Goal: Task Accomplishment & Management: Use online tool/utility

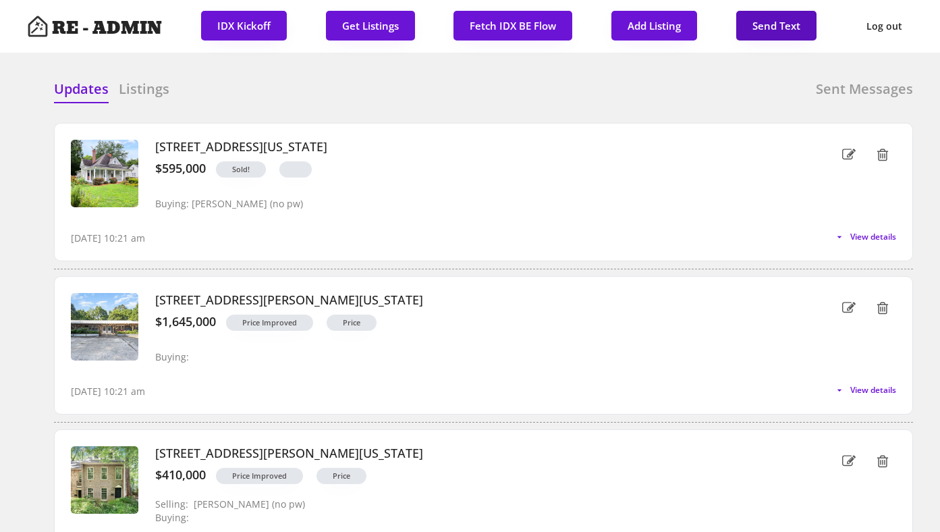
click at [770, 25] on button "Send Text" at bounding box center [776, 26] width 80 height 30
select select "raleigh"
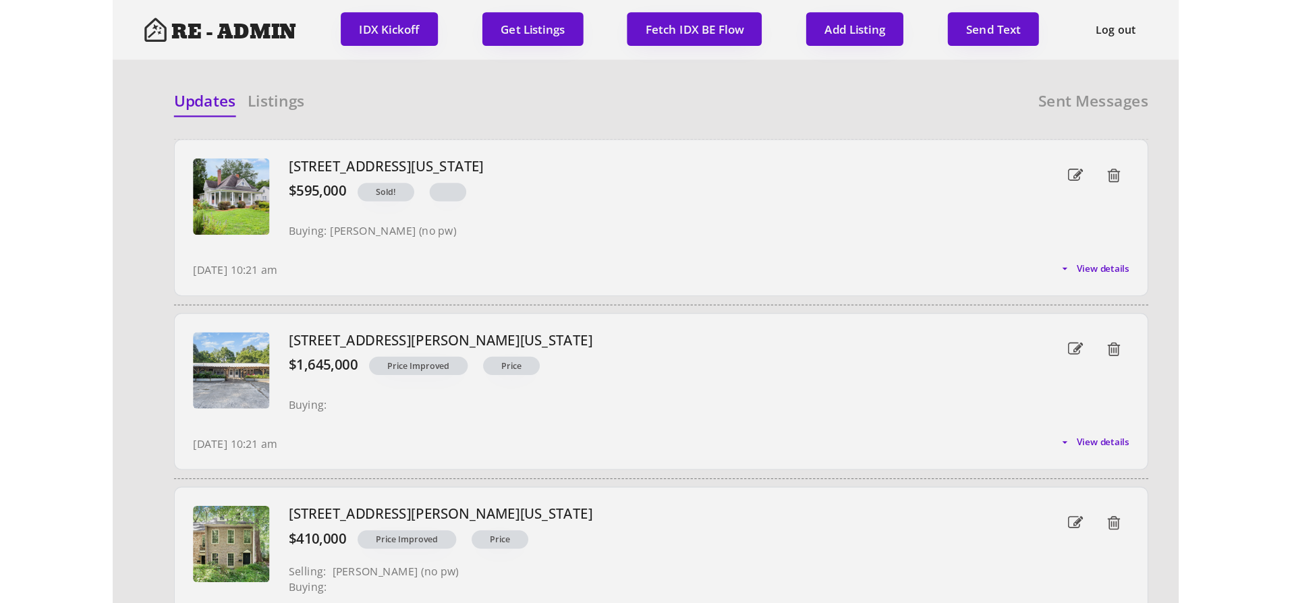
scroll to position [34, 0]
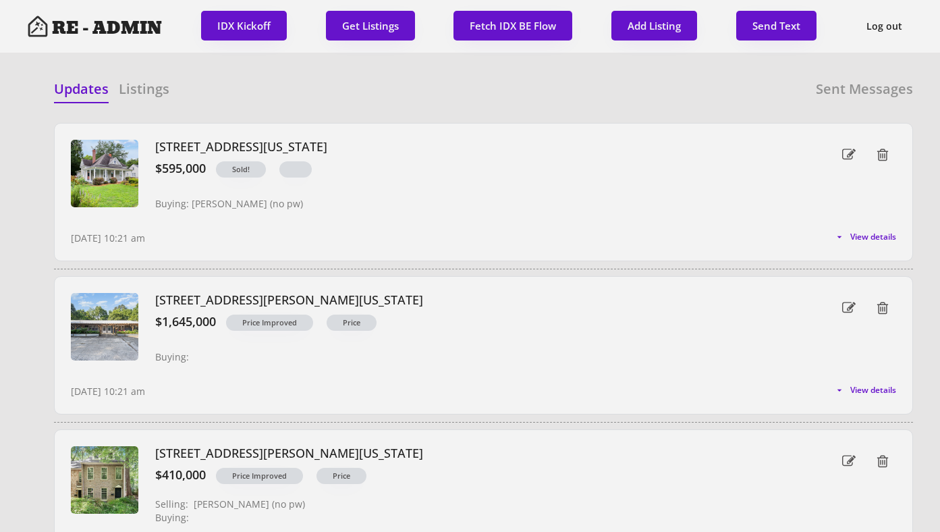
select select ""1348695171700984260__LOOKUP__1743599703321x142788062077753970""
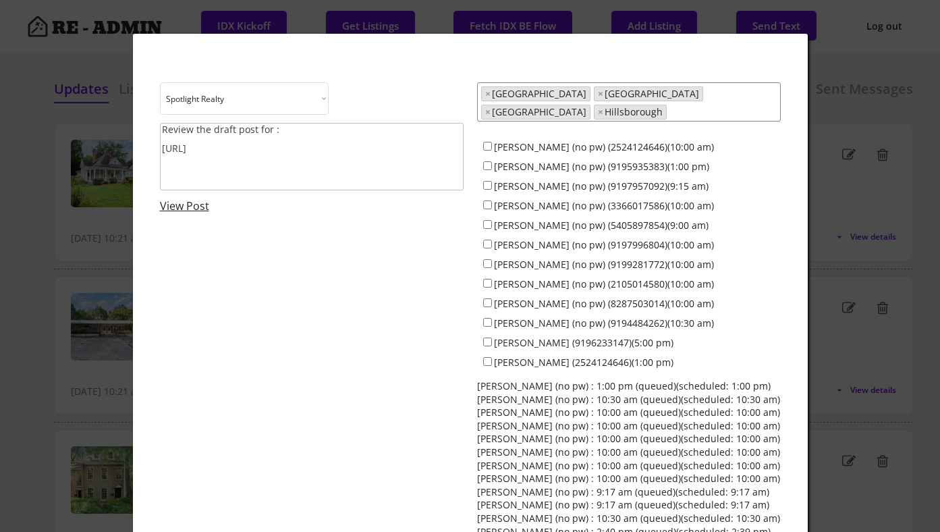
click at [366, 163] on textarea "Review the draft post for : https://revealestate.ai/post/" at bounding box center [312, 156] width 304 height 67
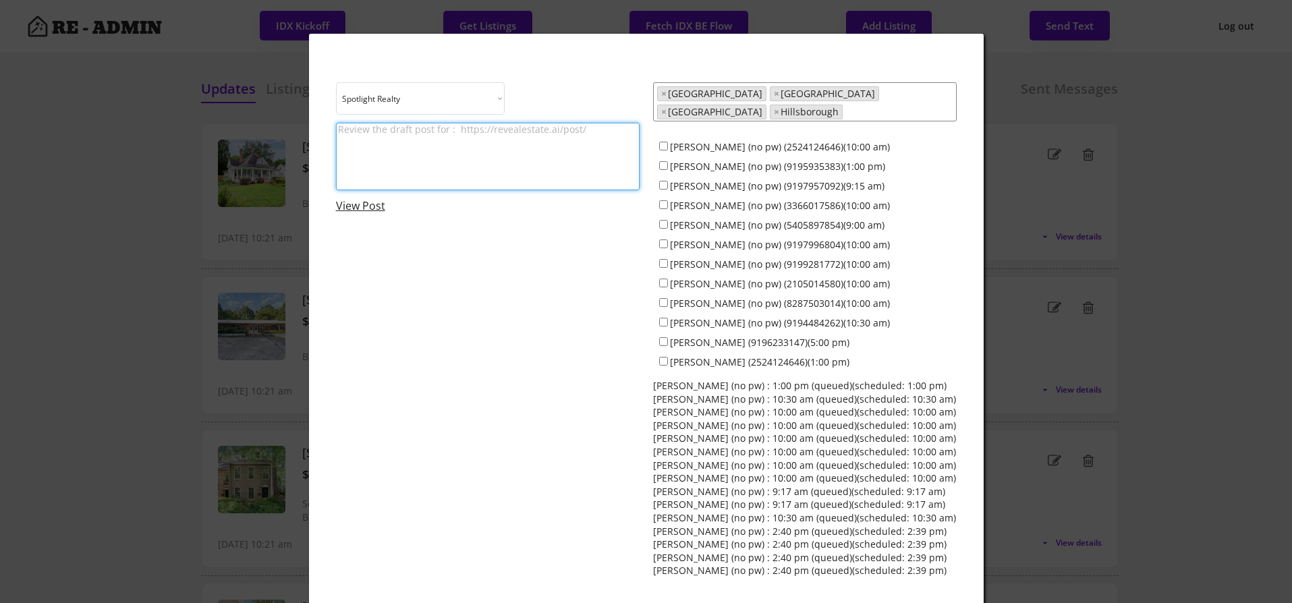
click at [488, 144] on textarea at bounding box center [488, 156] width 304 height 67
type textarea "Consider sharing"
paste textarea "https://www.instagram.com/p/DPPjB0kEcEe/?hl=en&img_index=1"
drag, startPoint x: 495, startPoint y: 130, endPoint x: 424, endPoint y: 124, distance: 71.7
click at [424, 124] on textarea "Share what's going on this weekend: Raleigh bluegrass festival (F-Sa): https://…" at bounding box center [488, 156] width 304 height 67
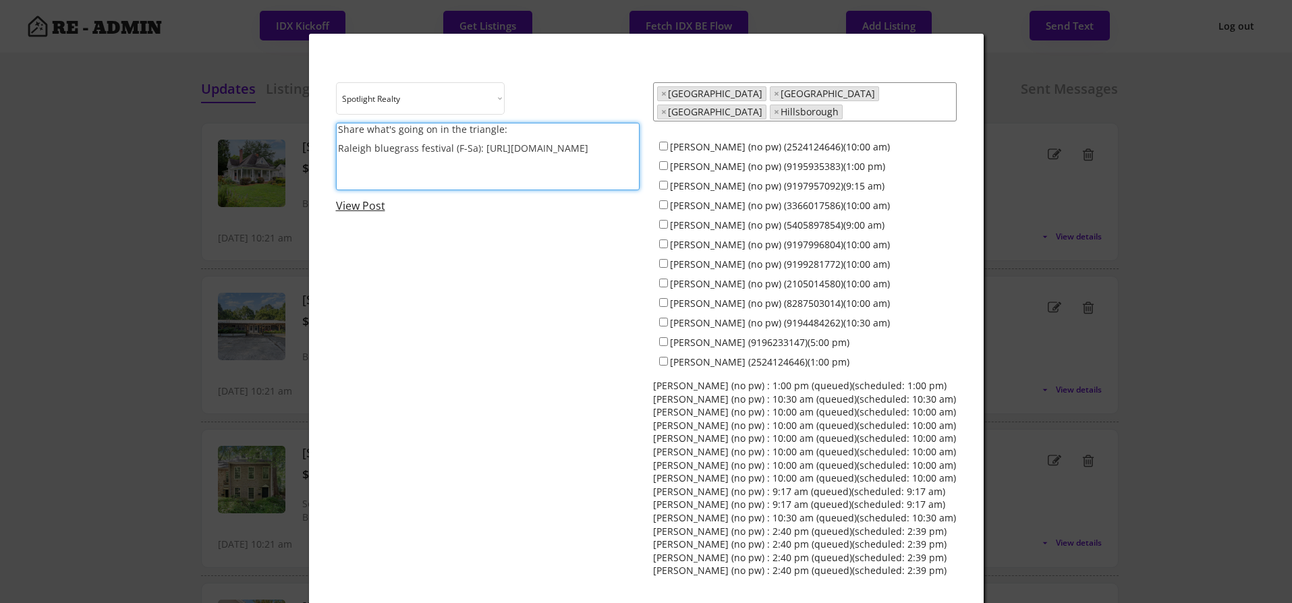
click at [475, 181] on textarea "Share what's going on in the triangle: Raleigh bluegrass festival (F-Sa): https…" at bounding box center [488, 156] width 304 height 67
paste textarea "https://www.instagram.com/p/DPJZe7mAWmx/?hl=en&img_index=1"
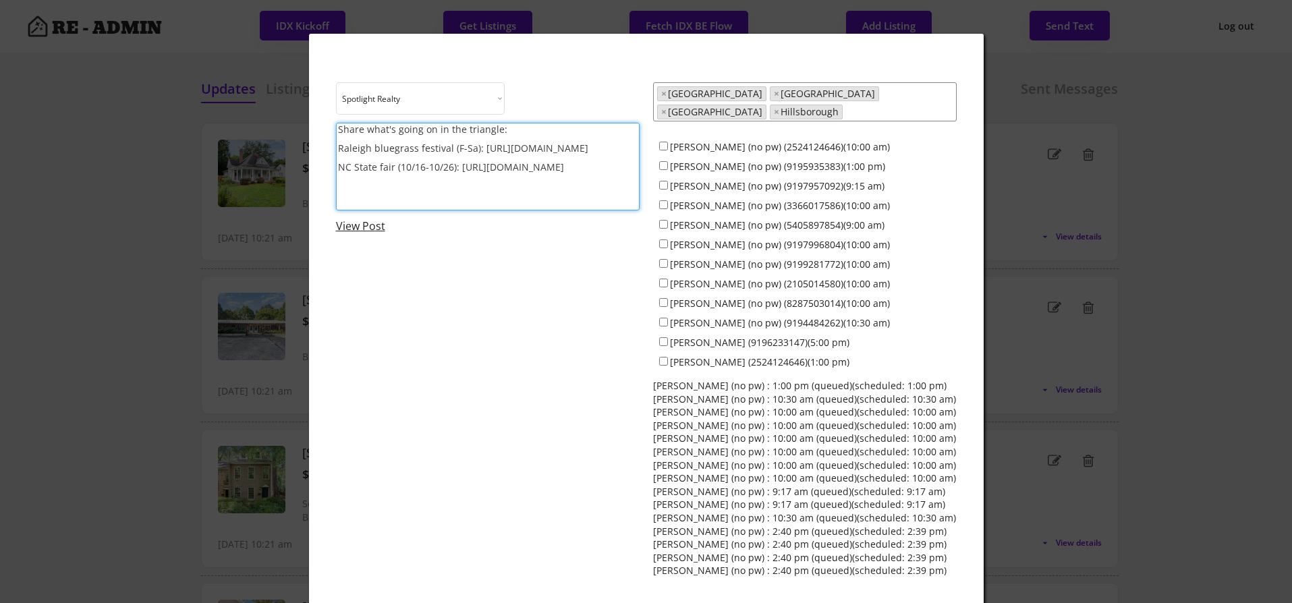
click at [474, 198] on textarea "Share what's going on in the triangle: Raleigh bluegrass festival (F-Sa): https…" at bounding box center [488, 167] width 304 height 88
paste textarea "https://www.instagram.com/p/DPM6MlYEXdk/?hl=en"
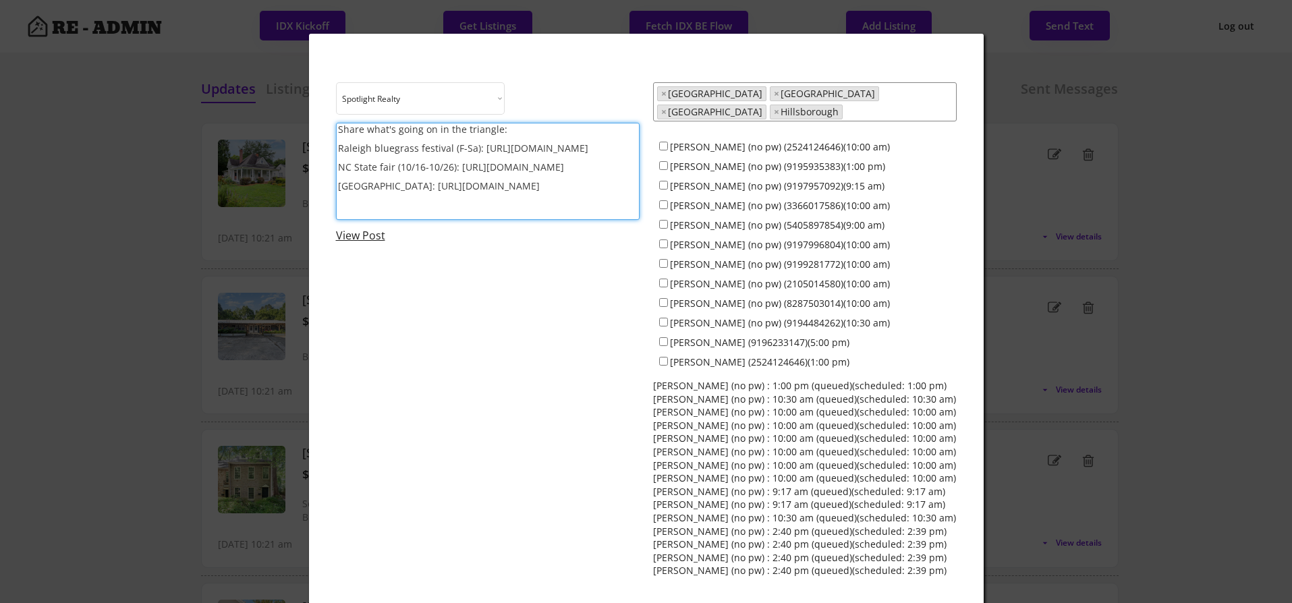
type textarea "Share what's going on in the triangle: Raleigh bluegrass festival (F-Sa): https…"
click at [665, 142] on input "Dave Wylie (no pw) (2524124646)(10:00 am)" at bounding box center [663, 146] width 9 height 9
checkbox input "true"
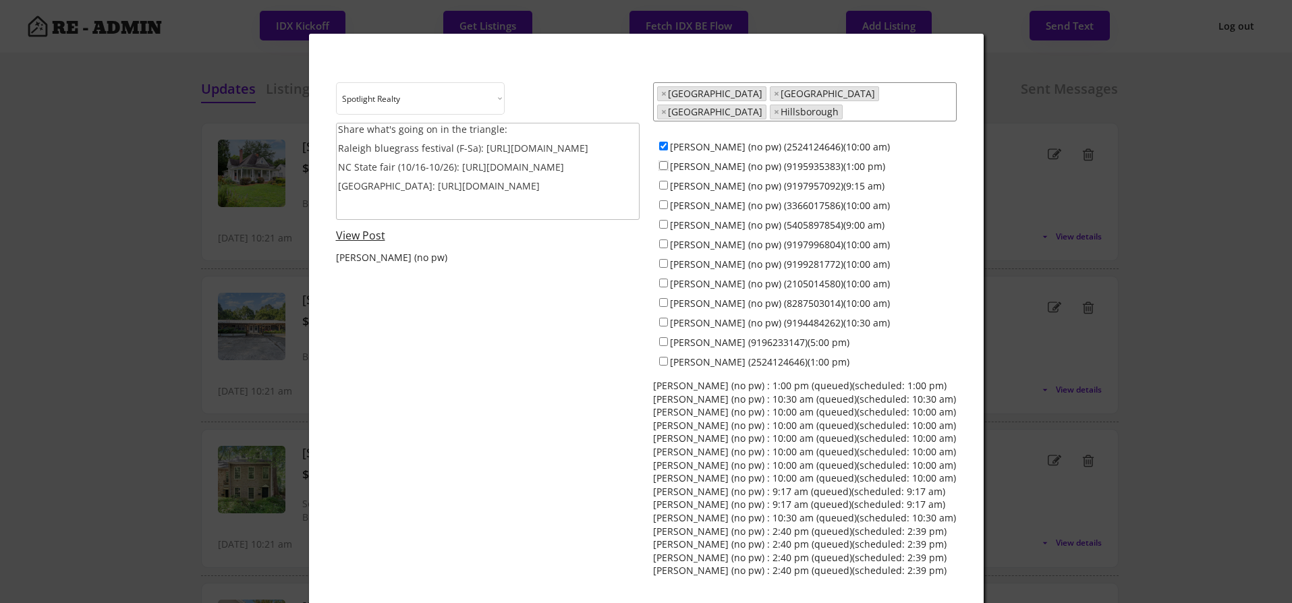
click at [665, 161] on input "Colin Anderson (no pw) (9195935383)(1:00 pm)" at bounding box center [663, 165] width 9 height 9
checkbox input "true"
click at [665, 181] on input "Jeff Stevenson (no pw) (9197957092)(9:15 am)" at bounding box center [663, 185] width 9 height 9
checkbox input "true"
click at [665, 200] on input "Jamesia Purkett (no pw) (3366017586)(10:00 am)" at bounding box center [663, 204] width 9 height 9
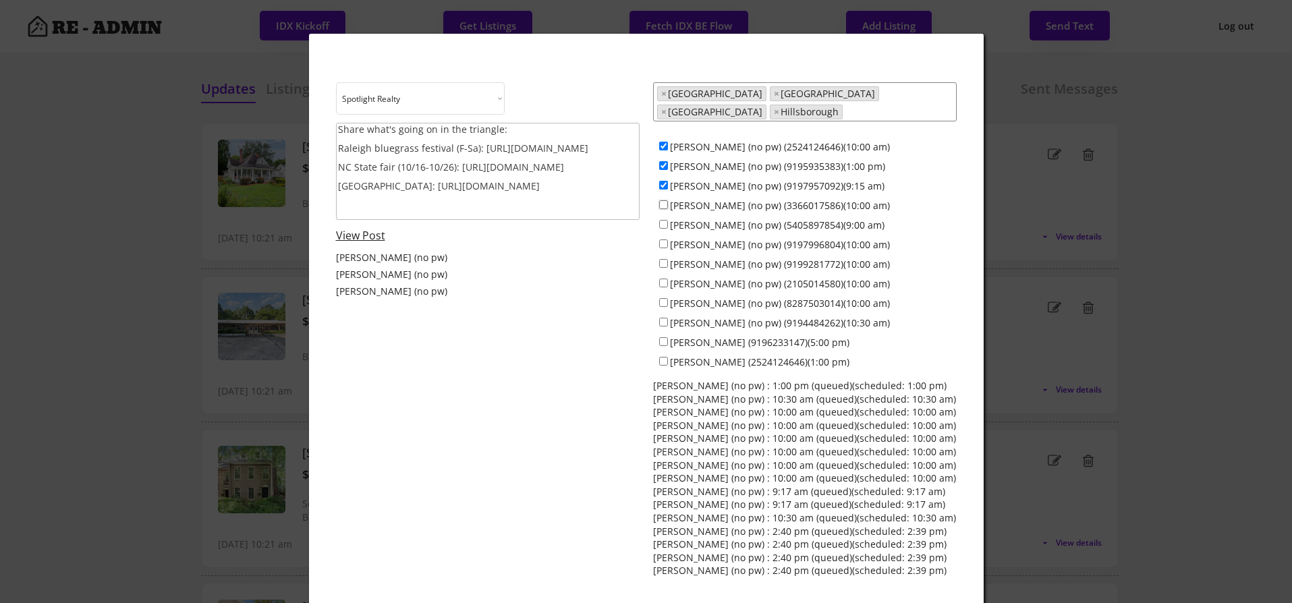
checkbox input "true"
click at [665, 240] on input "Maria Jamieson (no pw) (9197996804)(10:00 am)" at bounding box center [663, 244] width 9 height 9
checkbox input "true"
click at [665, 259] on input "Everett Stevenson (no pw) (9199281772)(10:00 am)" at bounding box center [663, 263] width 9 height 9
checkbox input "true"
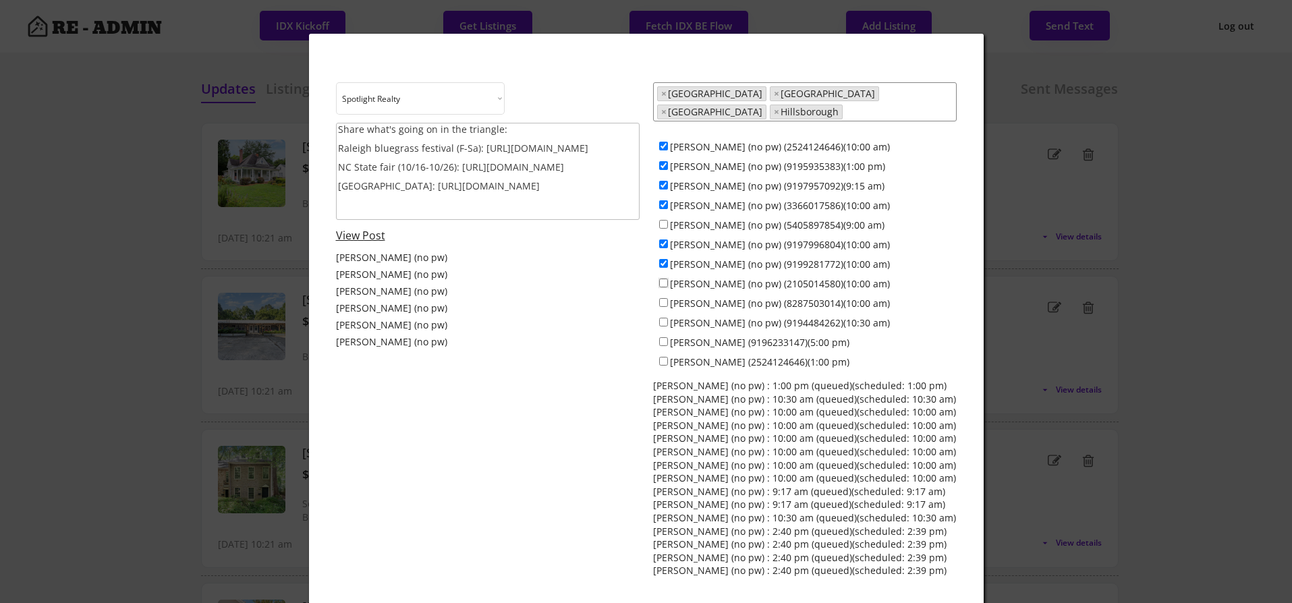
click at [665, 279] on input "Francisco Huizar (no pw) (2105014580)(10:00 am)" at bounding box center [663, 283] width 9 height 9
checkbox input "true"
click at [665, 298] on input "Anna Lee Ruppard (no pw) (8287503014)(10:00 am)" at bounding box center [663, 302] width 9 height 9
checkbox input "true"
click at [665, 318] on input "Ken Cannon (no pw) (9194484262)(10:30 am)" at bounding box center [663, 322] width 9 height 9
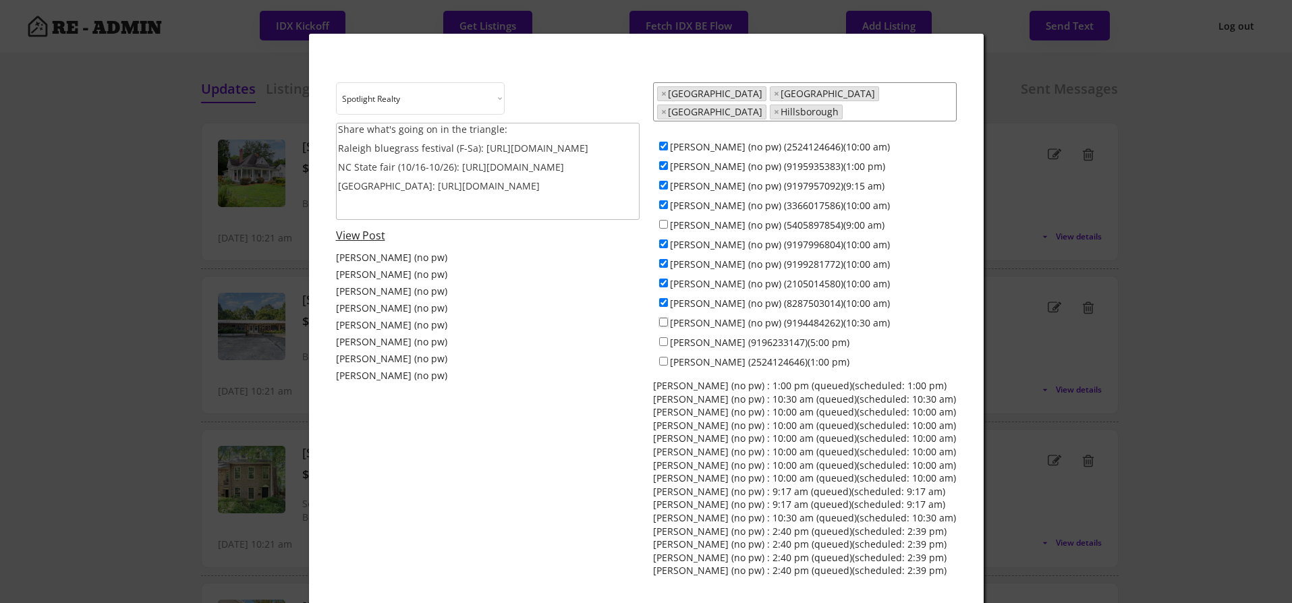
checkbox input "true"
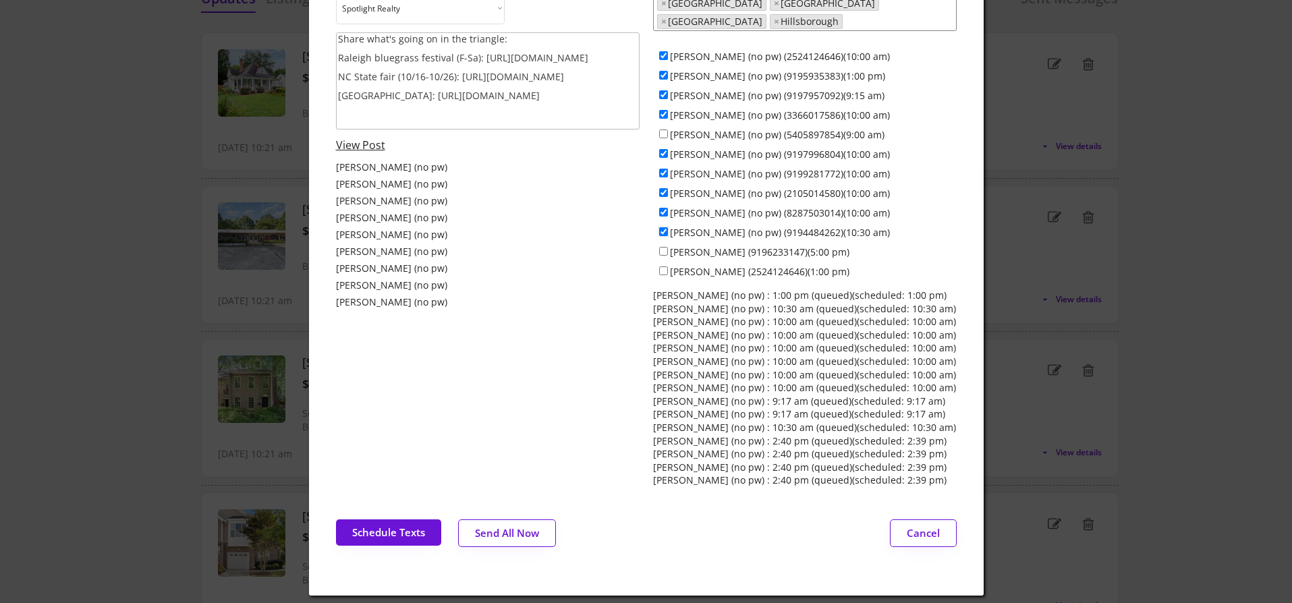
scroll to position [95, 0]
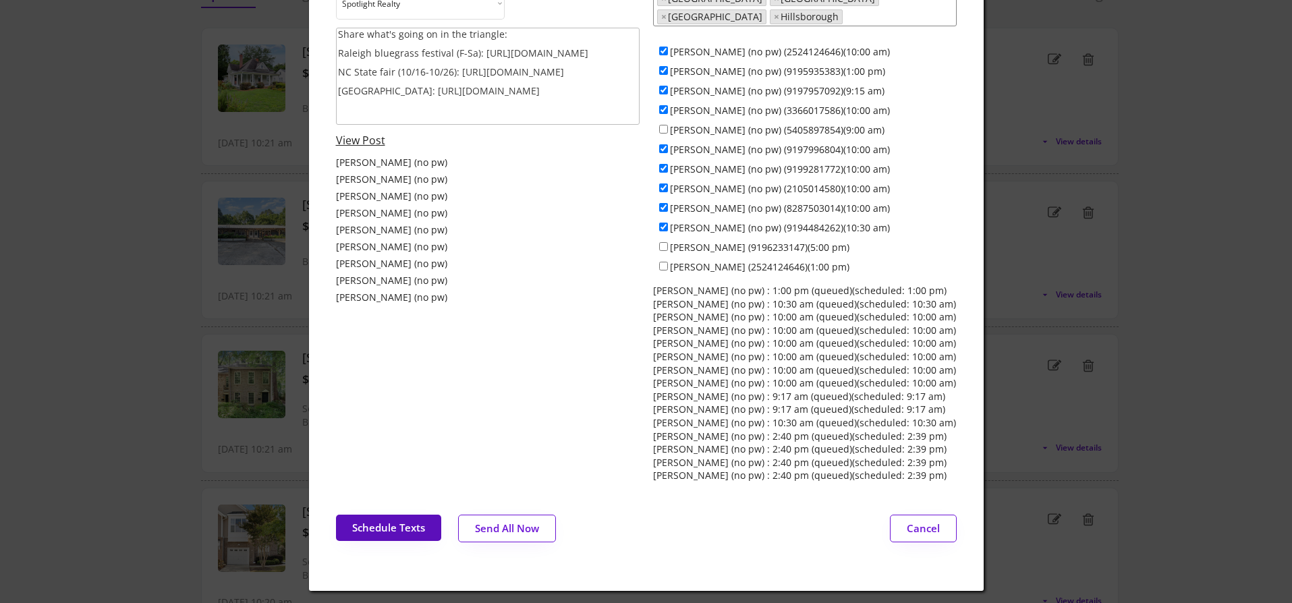
click at [385, 515] on button "Schedule Texts" at bounding box center [388, 528] width 105 height 26
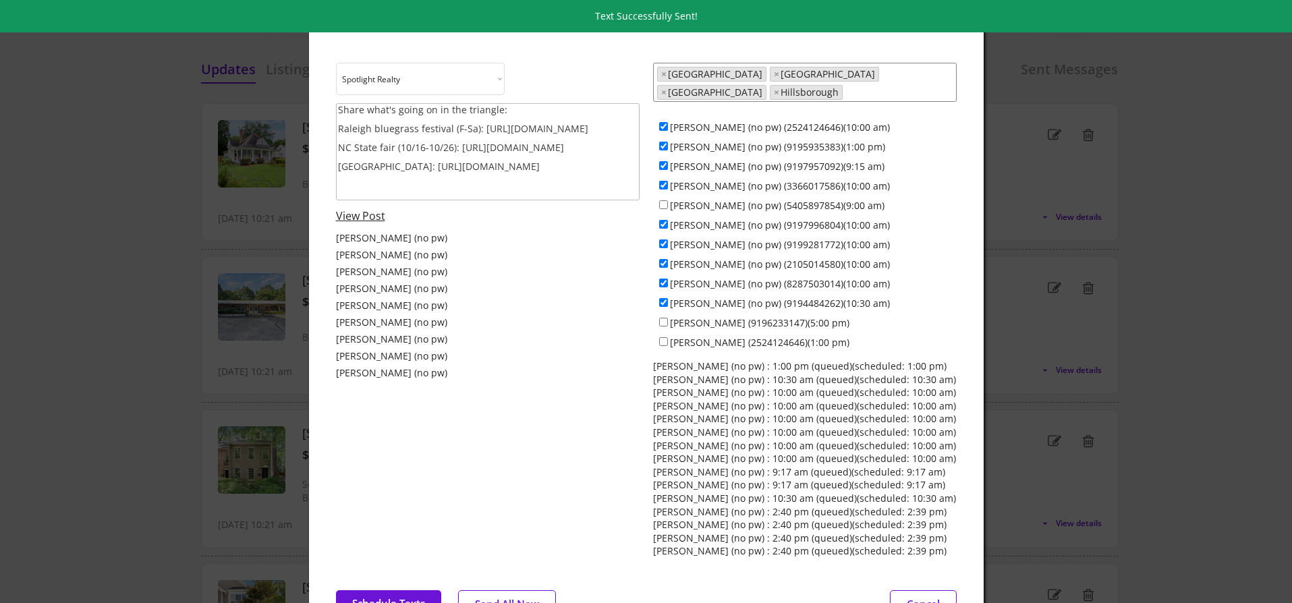
scroll to position [0, 0]
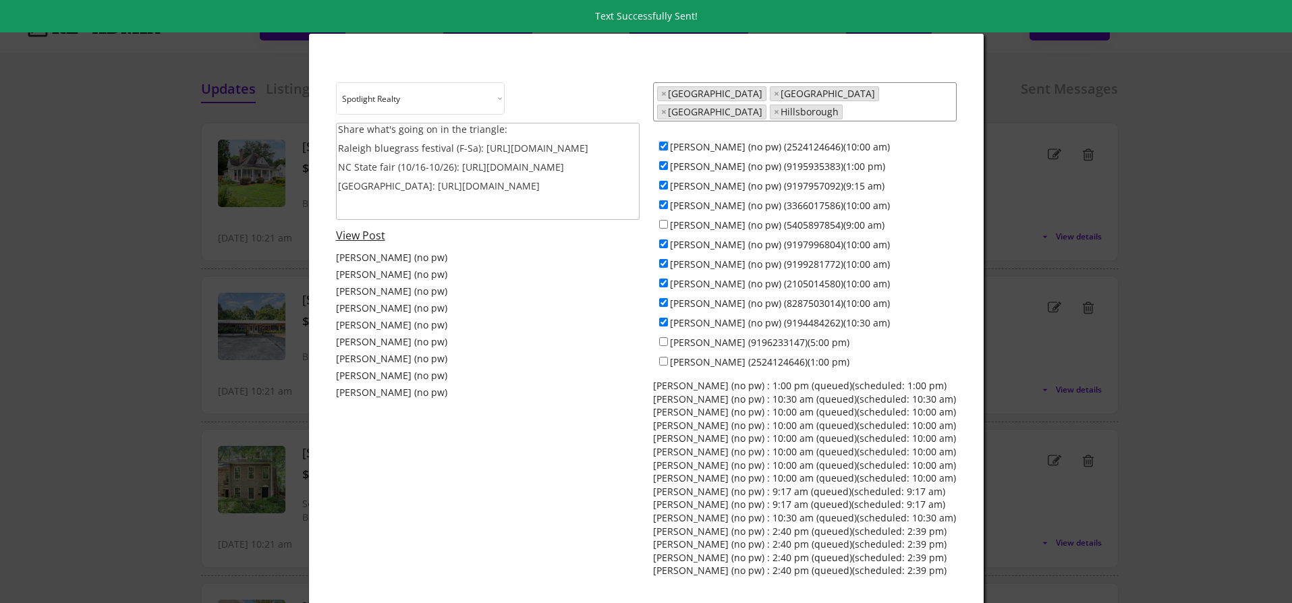
click at [665, 142] on input "Dave Wylie (no pw) (2524124646)(10:00 am)" at bounding box center [663, 146] width 9 height 9
checkbox input "false"
click at [665, 161] on input "Colin Anderson (no pw) (9195935383)(1:00 pm)" at bounding box center [663, 165] width 9 height 9
checkbox input "false"
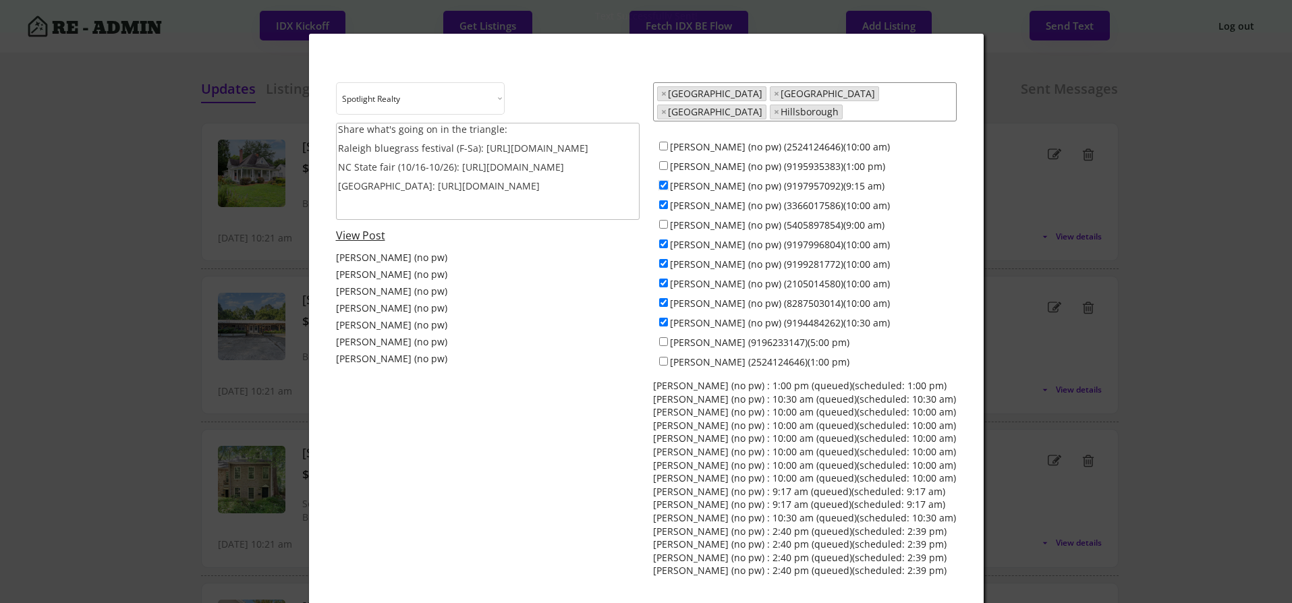
click at [665, 181] on input "Jeff Stevenson (no pw) (9197957092)(9:15 am)" at bounding box center [663, 185] width 9 height 9
checkbox input "false"
click at [665, 200] on input "Jamesia Purkett (no pw) (3366017586)(10:00 am)" at bounding box center [663, 204] width 9 height 9
checkbox input "false"
click at [665, 220] on input "Alex Bingham (no pw) (5405897854)(9:00 am)" at bounding box center [663, 224] width 9 height 9
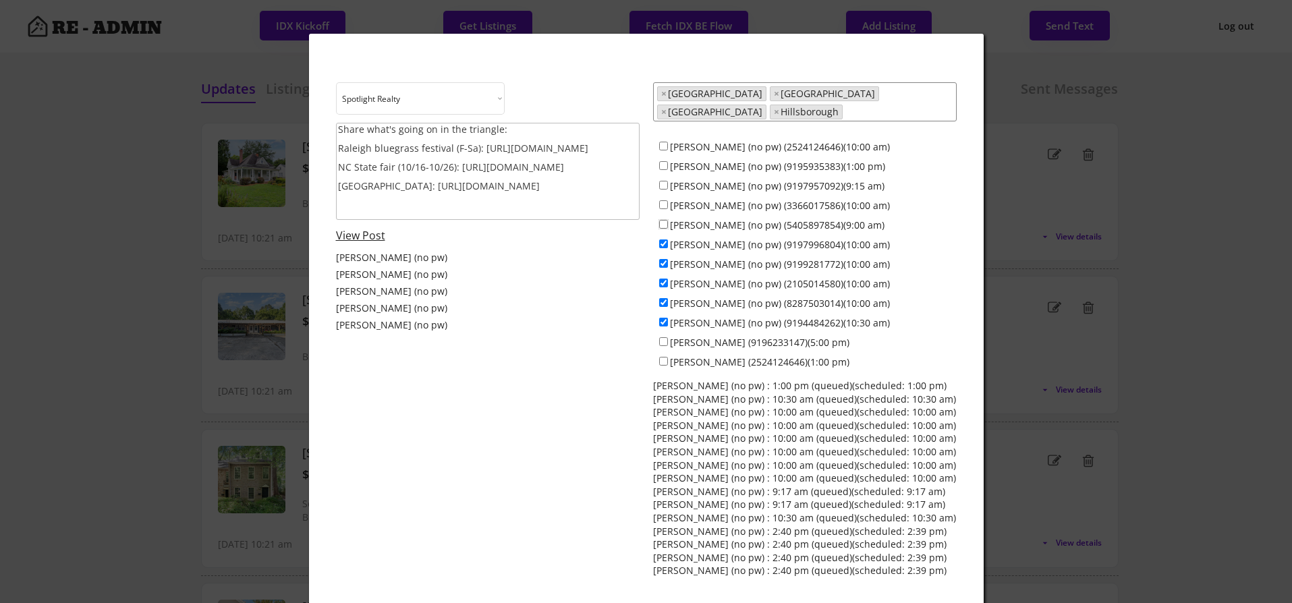
checkbox input "true"
click at [665, 240] on input "Maria Jamieson (no pw) (9197996804)(10:00 am)" at bounding box center [663, 244] width 9 height 9
checkbox input "false"
click at [665, 259] on input "Everett Stevenson (no pw) (9199281772)(10:00 am)" at bounding box center [663, 263] width 9 height 9
checkbox input "false"
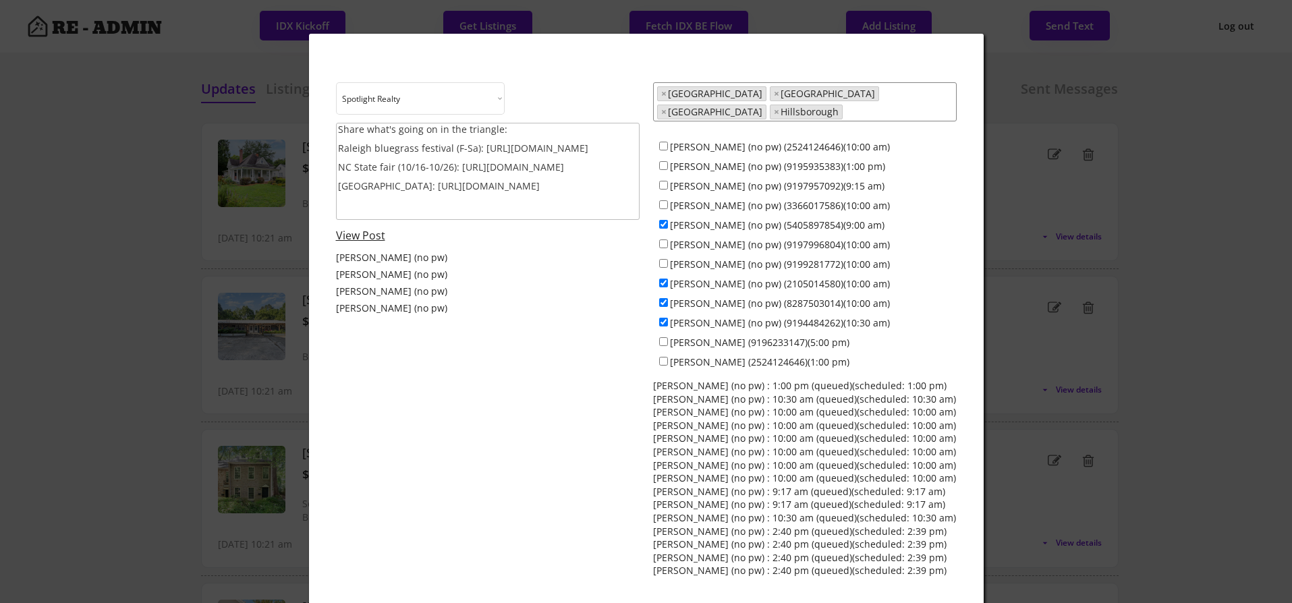
click at [665, 293] on div "Anna Lee Ruppard (no pw) (8287503014)(10:00 am)" at bounding box center [805, 303] width 304 height 20
click at [665, 279] on input "Francisco Huizar (no pw) (2105014580)(10:00 am)" at bounding box center [663, 283] width 9 height 9
checkbox input "false"
click at [663, 298] on input "Anna Lee Ruppard (no pw) (8287503014)(10:00 am)" at bounding box center [663, 302] width 9 height 9
checkbox input "false"
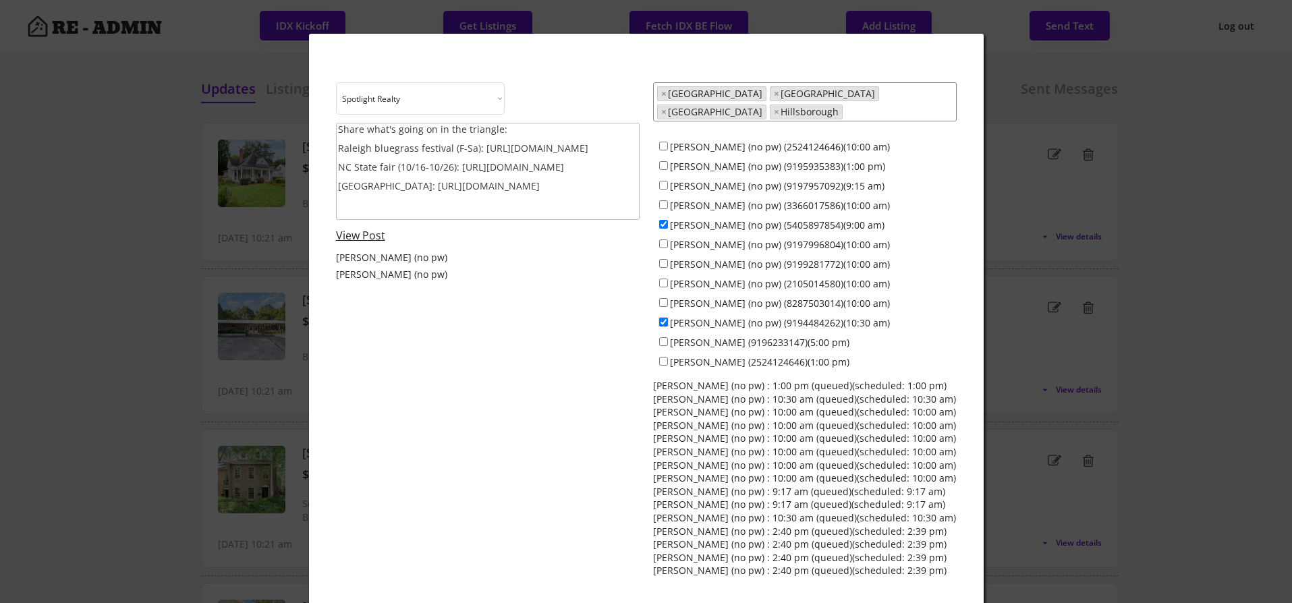
click at [663, 318] on input "Ken Cannon (no pw) (9194484262)(10:30 am)" at bounding box center [663, 322] width 9 height 9
checkbox input "false"
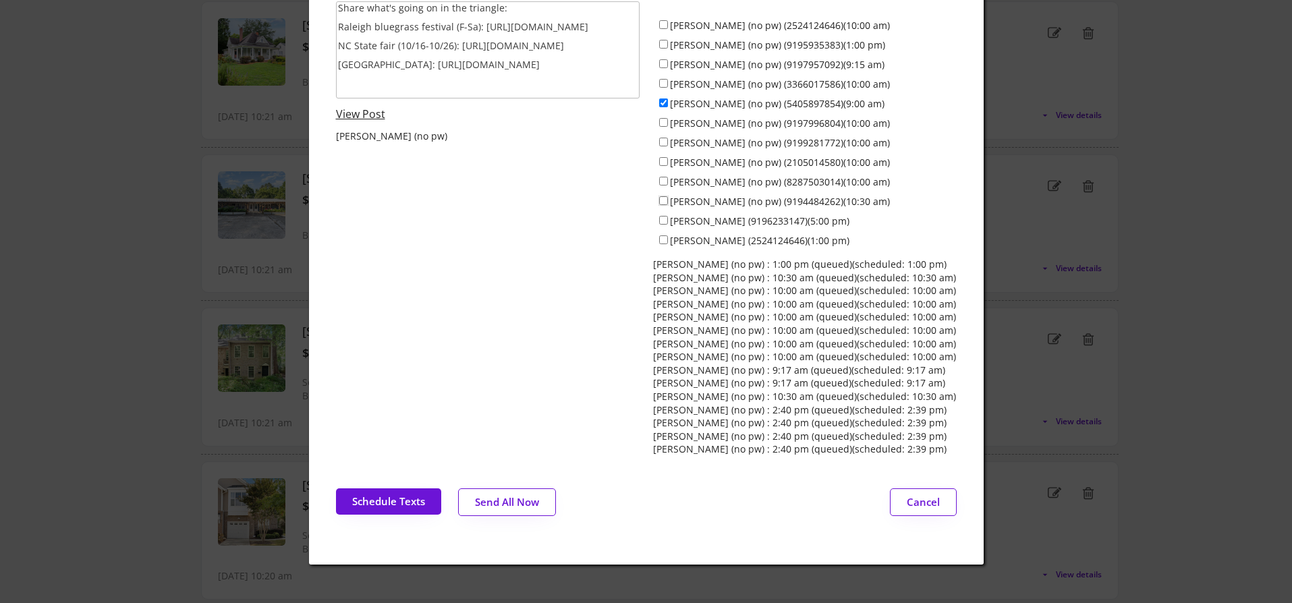
scroll to position [123, 0]
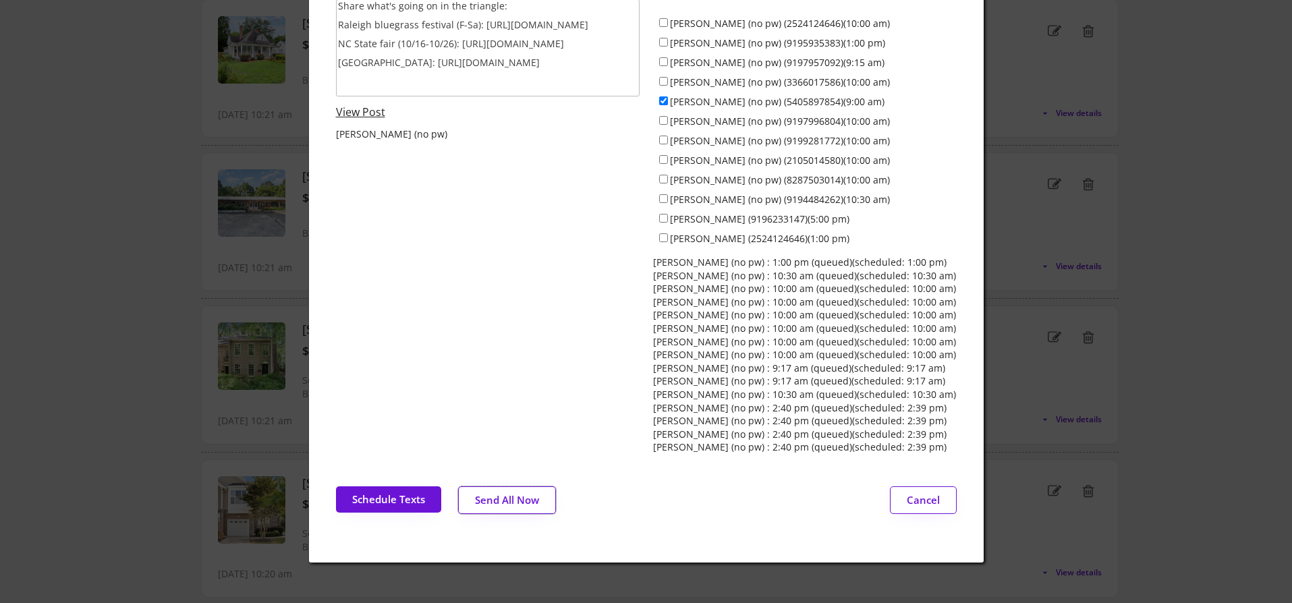
click at [508, 486] on button "Send All Now" at bounding box center [507, 500] width 98 height 28
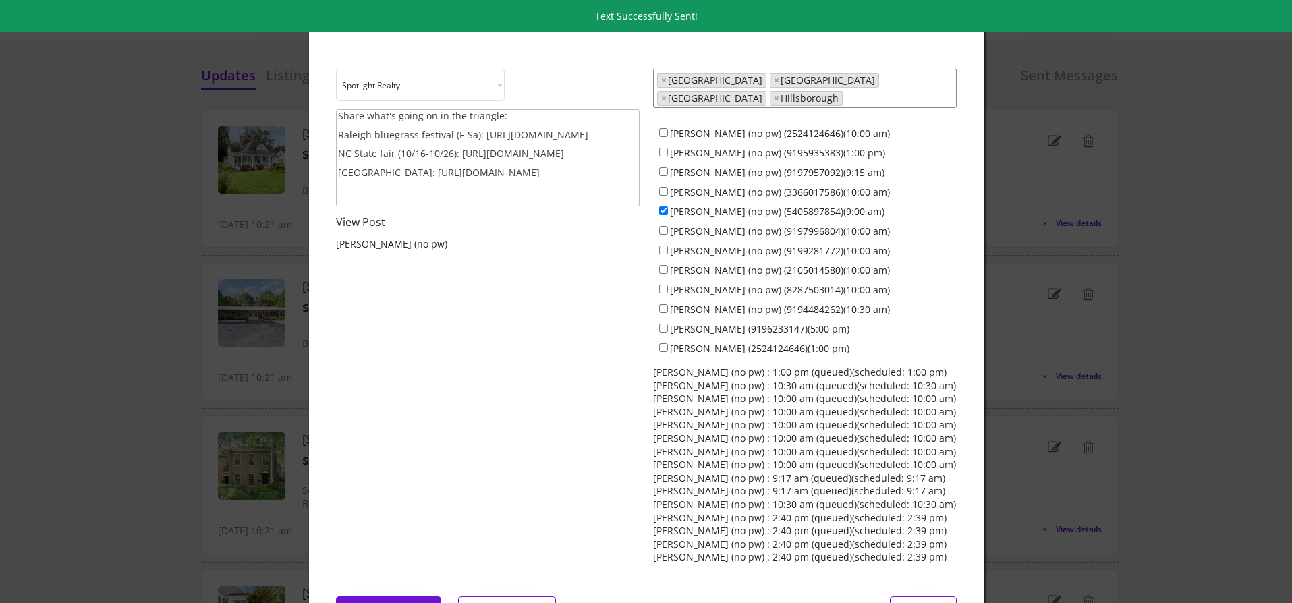
scroll to position [0, 0]
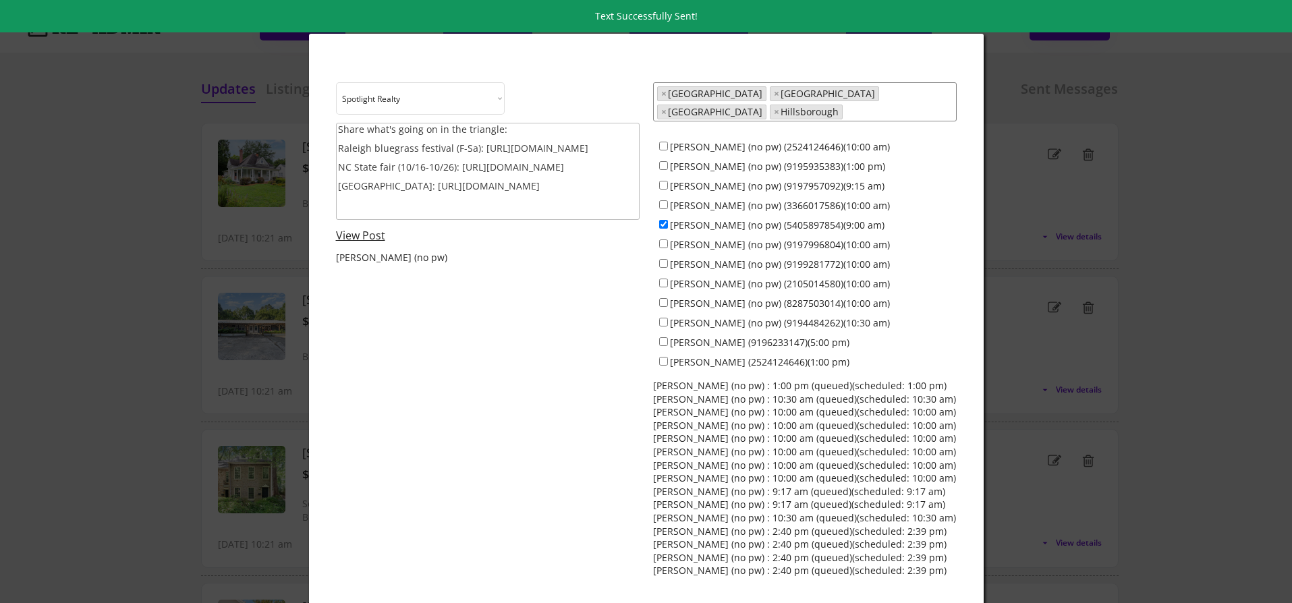
click at [211, 218] on div at bounding box center [646, 301] width 1292 height 603
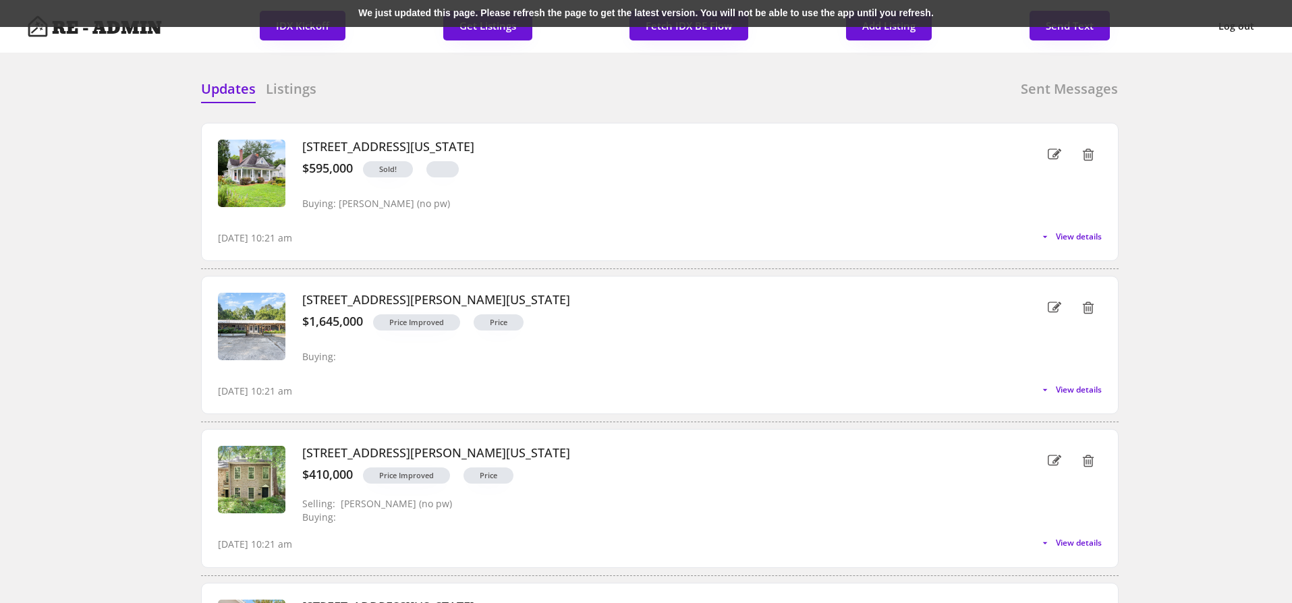
click at [255, 13] on div "We just updated this page. Please refresh the page to get the latest version. Y…" at bounding box center [646, 13] width 1292 height 27
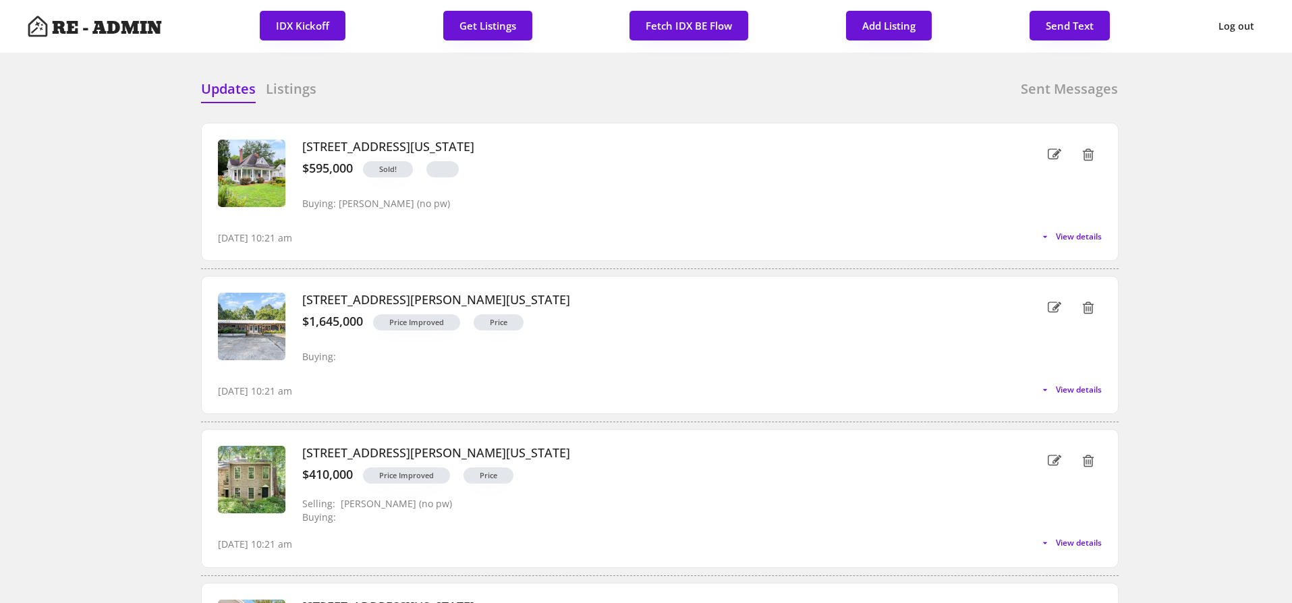
click at [398, 98] on div "Updates Listings Sent Messages" at bounding box center [660, 93] width 918 height 27
click at [677, 24] on button "Fetch IDX BE Flow" at bounding box center [688, 26] width 119 height 30
click at [293, 87] on h6 "Listings" at bounding box center [291, 89] width 51 height 19
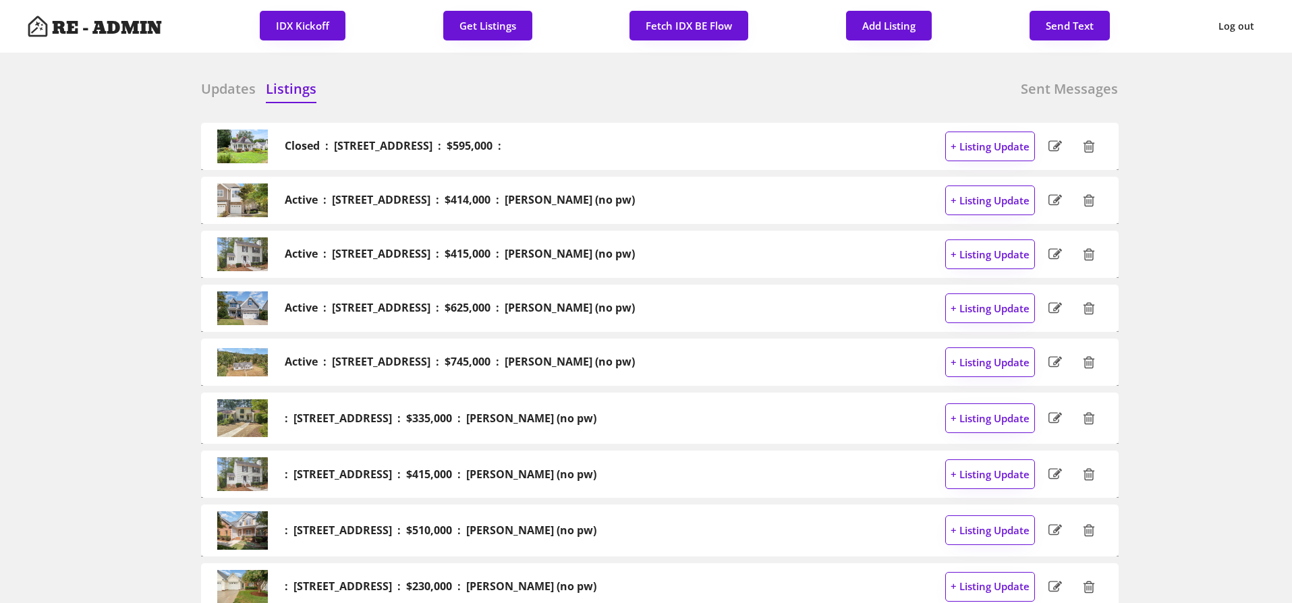
click at [237, 87] on h6 "Updates" at bounding box center [228, 89] width 55 height 19
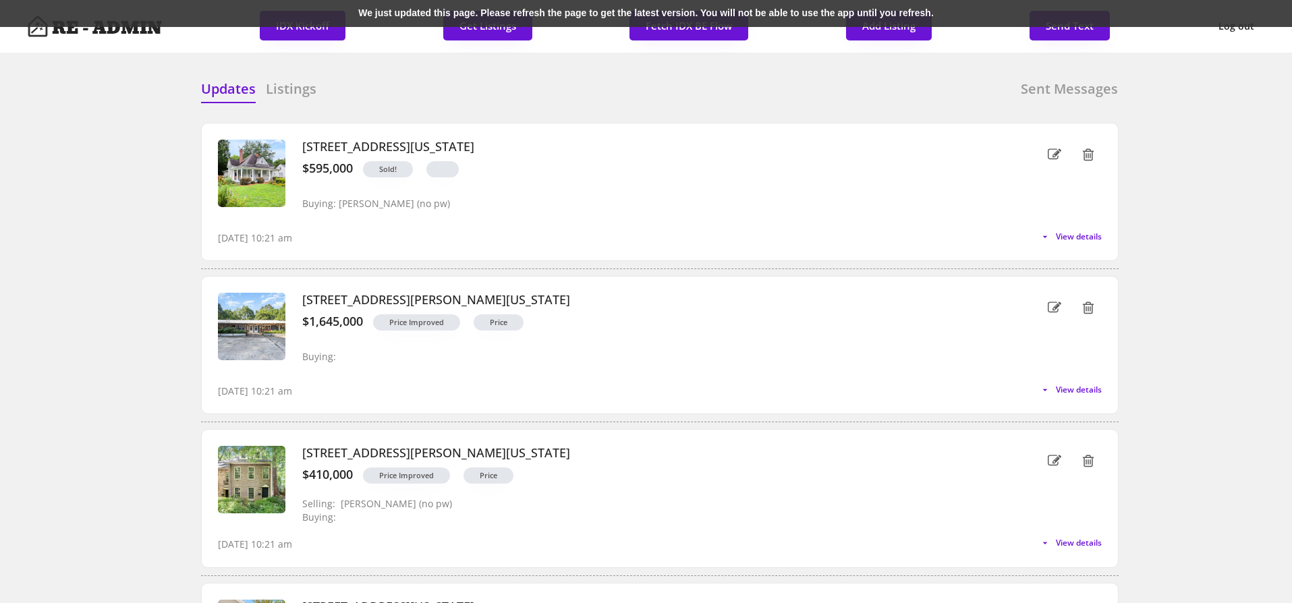
click at [374, 16] on div "We just updated this page. Please refresh the page to get the latest version. Y…" at bounding box center [646, 13] width 1292 height 27
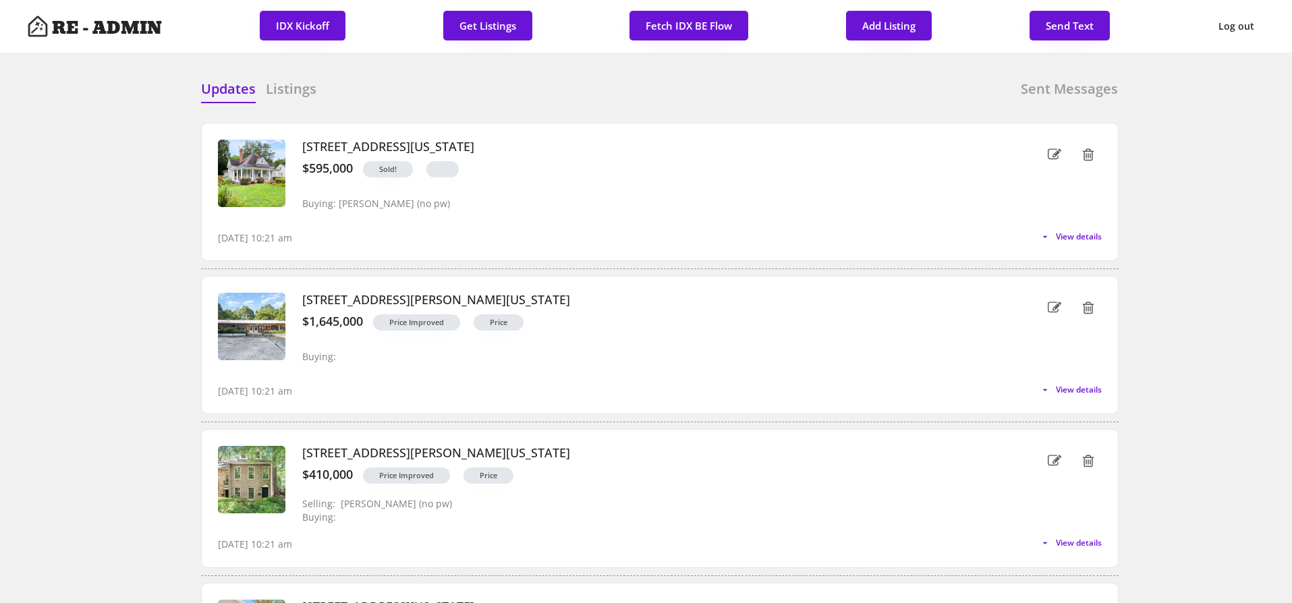
click at [701, 18] on button "Fetch IDX BE Flow" at bounding box center [688, 26] width 119 height 30
click at [590, 90] on div "Updates Listings Sent Messages" at bounding box center [660, 93] width 918 height 27
click at [297, 89] on h6 "Listings" at bounding box center [291, 89] width 51 height 19
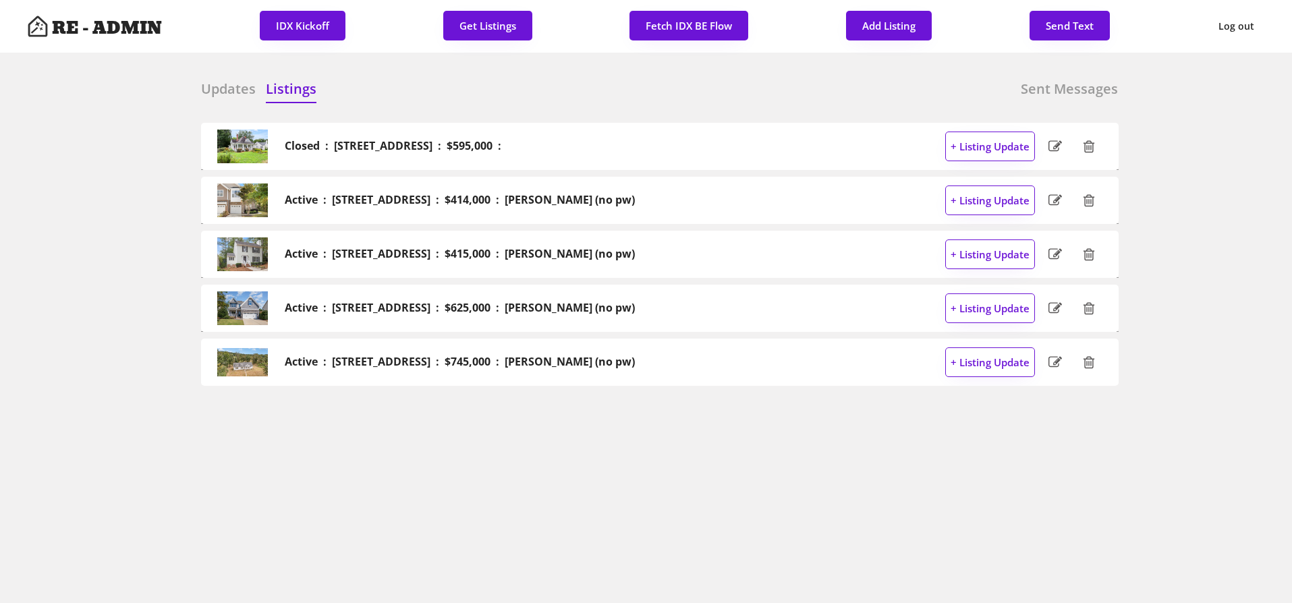
click at [229, 89] on h6 "Updates" at bounding box center [228, 89] width 55 height 19
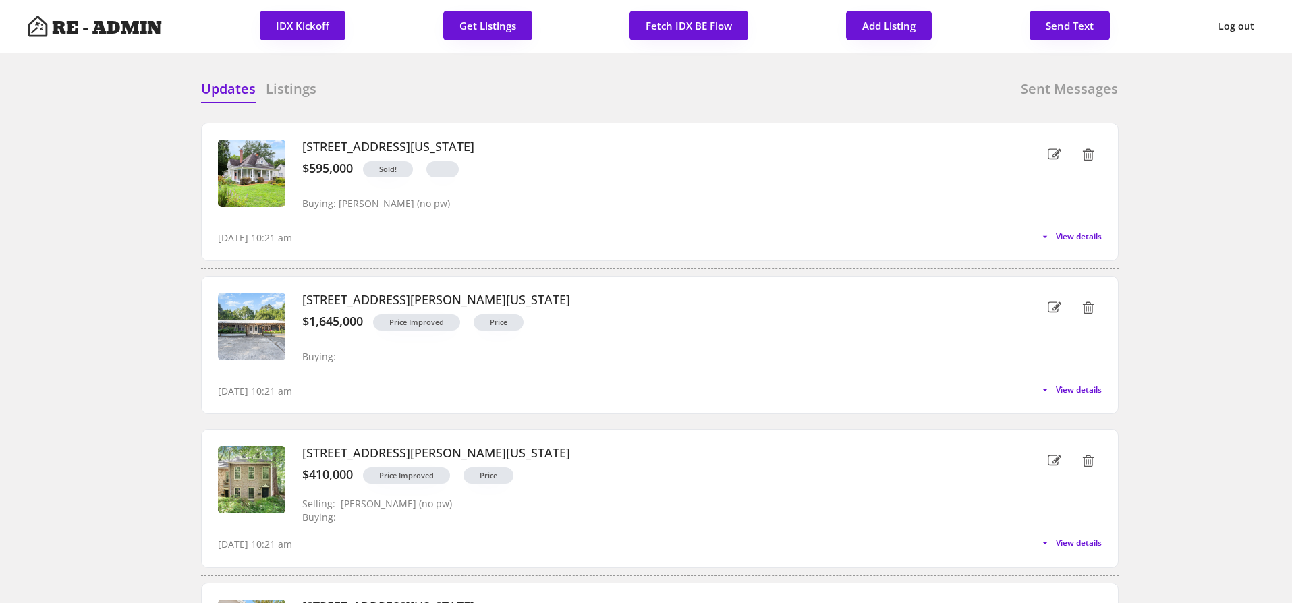
click at [282, 88] on h6 "Listings" at bounding box center [291, 89] width 51 height 19
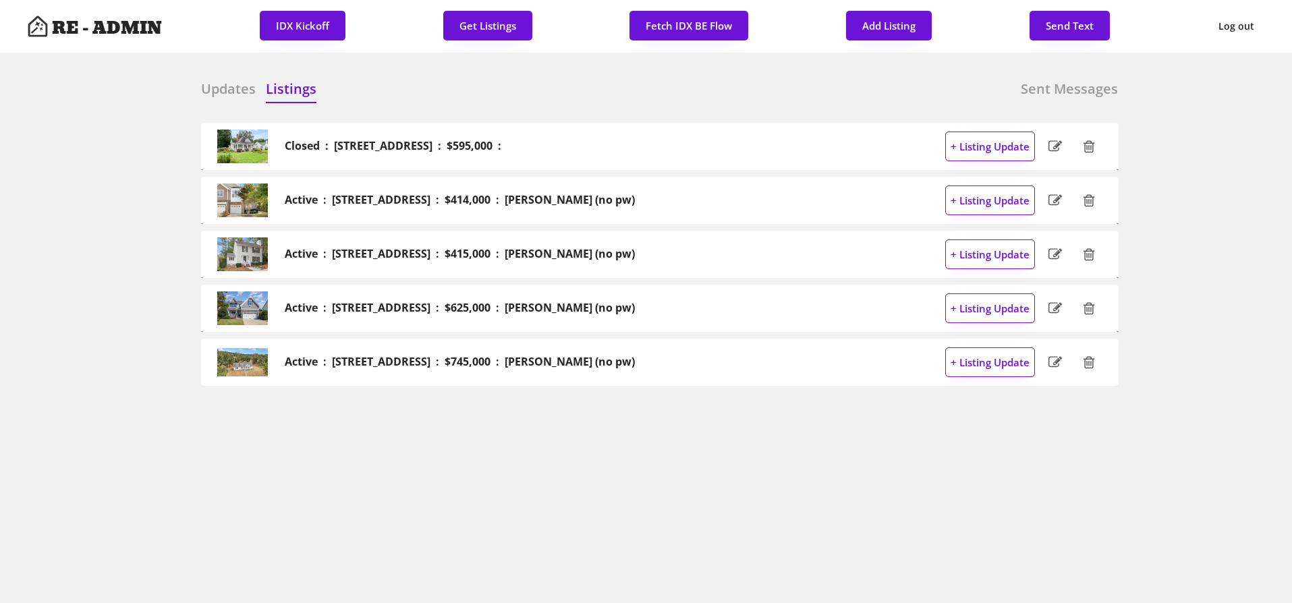
click at [217, 88] on h6 "Updates" at bounding box center [228, 89] width 55 height 19
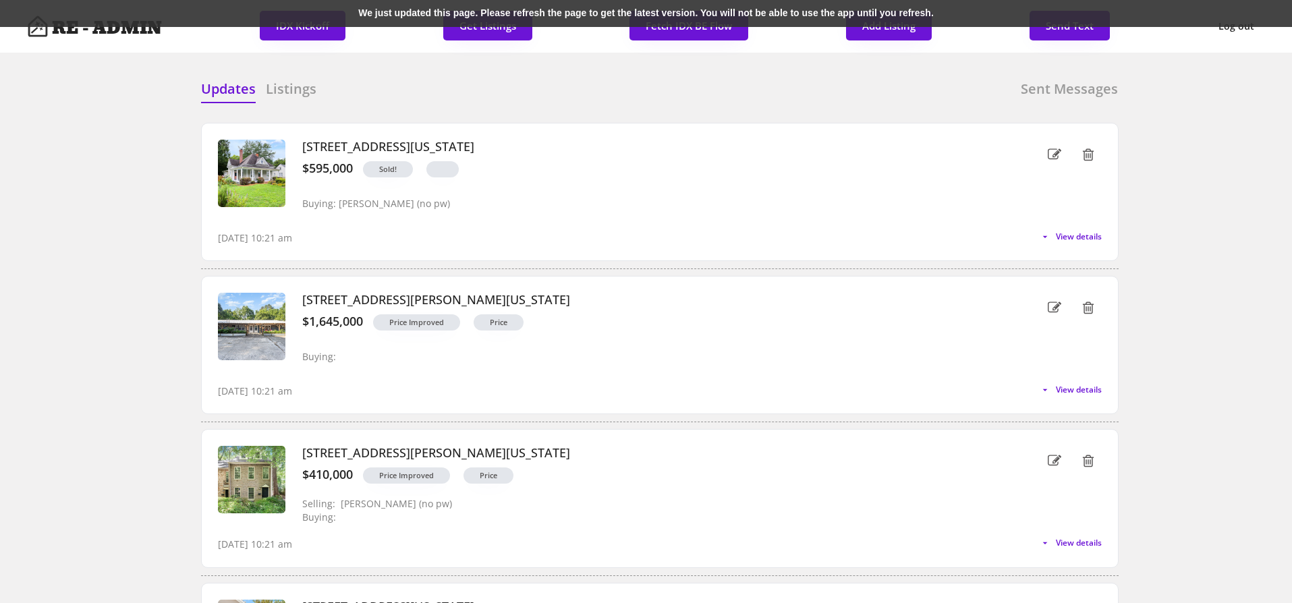
click at [401, 14] on div "We just updated this page. Please refresh the page to get the latest version. Y…" at bounding box center [646, 13] width 1292 height 27
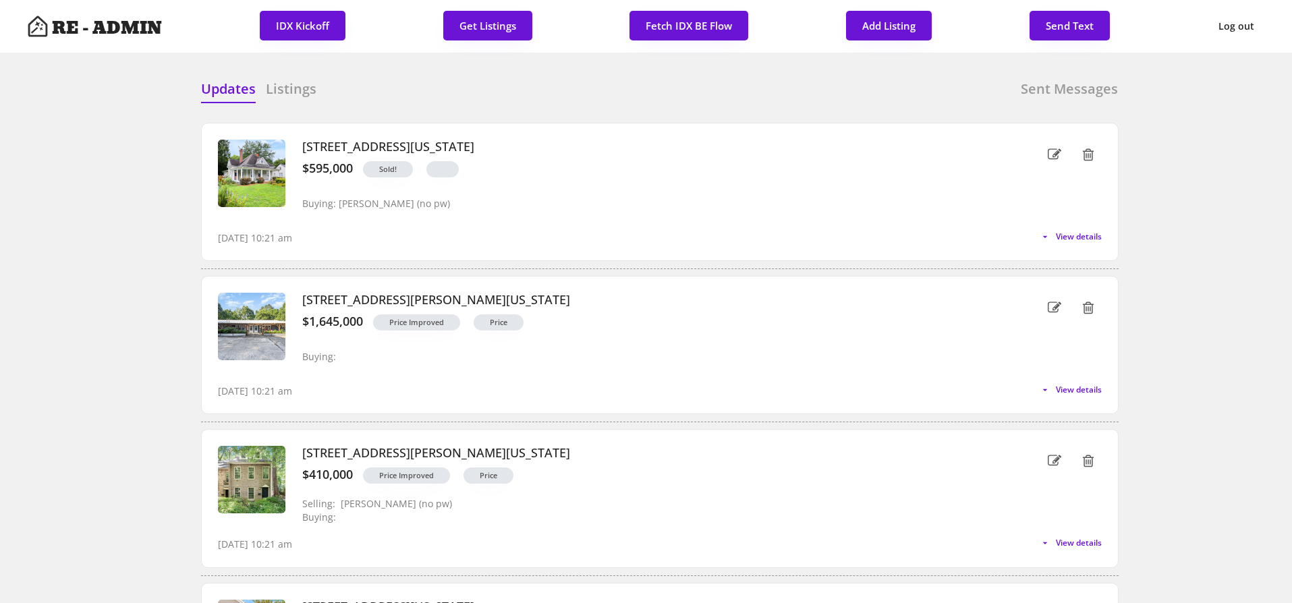
click at [507, 107] on div "Updates Listings Sent Messages [STREET_ADDRESS][US_STATE] $595,000 Sold! Buying…" at bounding box center [660, 481] width 918 height 803
click at [663, 20] on button "Fetch IDX BE Flow" at bounding box center [688, 26] width 119 height 30
click at [294, 81] on h6 "Listings" at bounding box center [291, 89] width 51 height 19
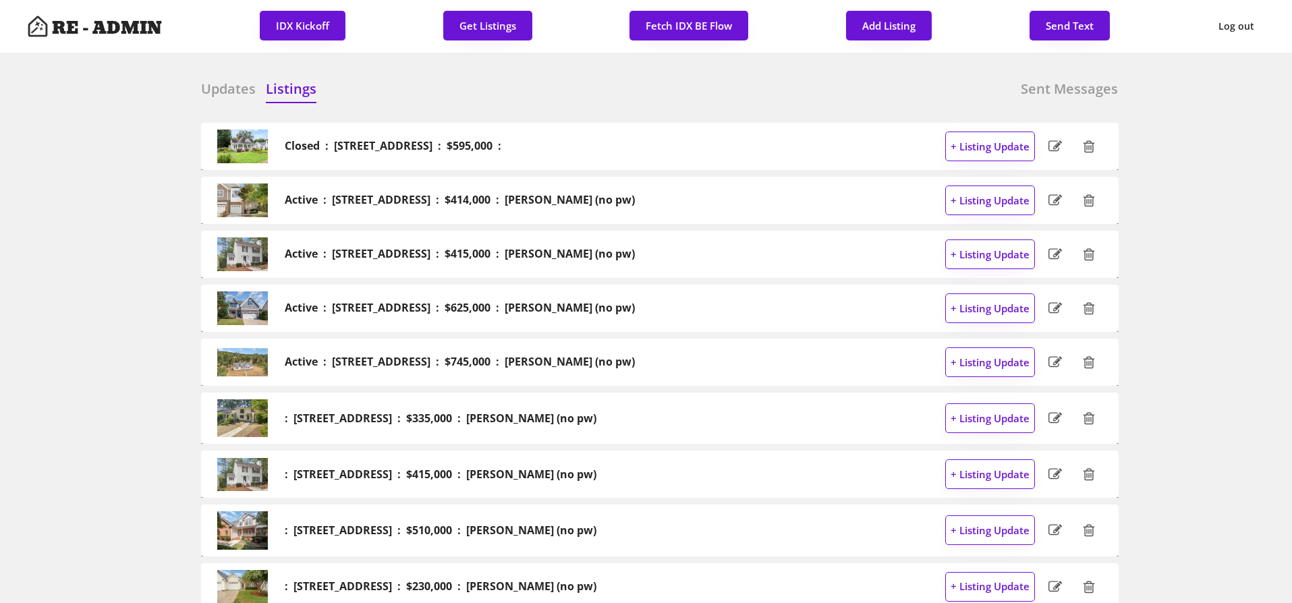
click at [206, 99] on div "Updates" at bounding box center [228, 91] width 55 height 22
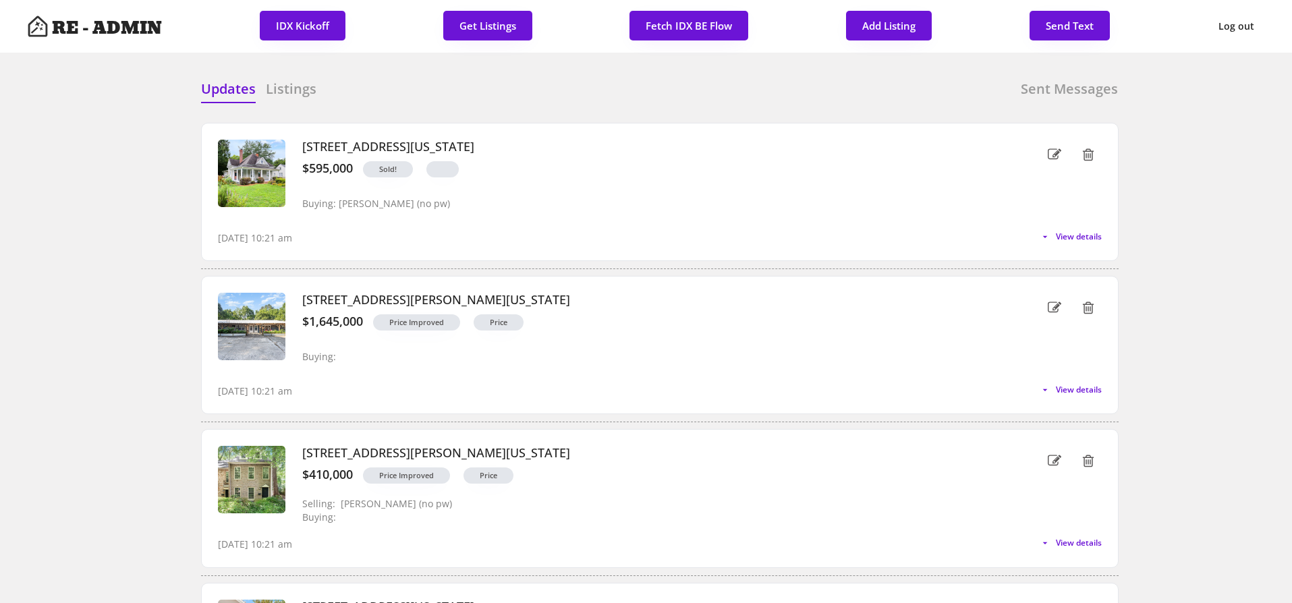
click at [293, 103] on div "Updates Listings" at bounding box center [258, 93] width 115 height 27
click at [293, 94] on h6 "Listings" at bounding box center [291, 89] width 51 height 19
click at [301, 84] on h6 "Listings" at bounding box center [291, 89] width 51 height 19
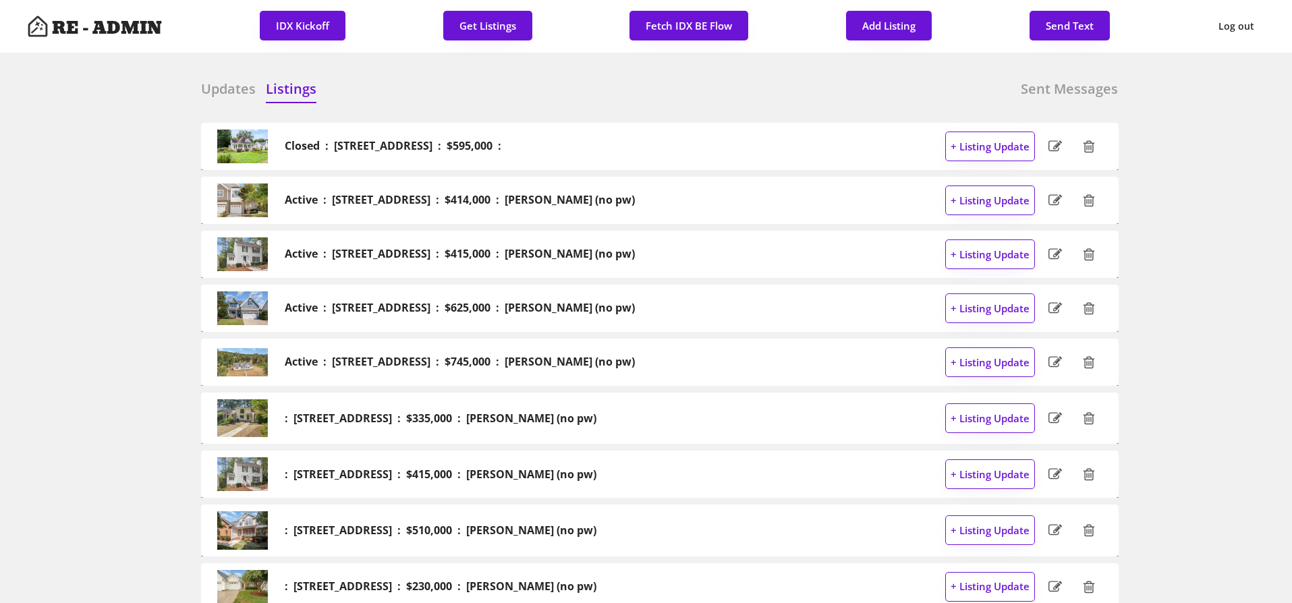
click at [223, 91] on h6 "Updates" at bounding box center [228, 89] width 55 height 19
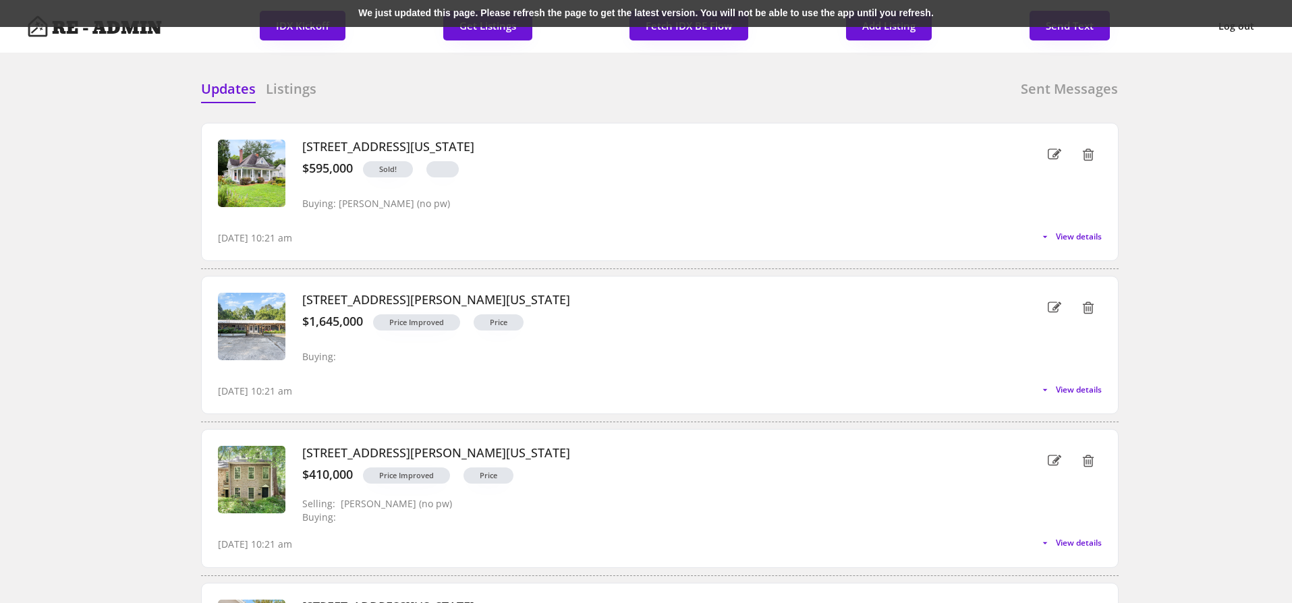
click at [396, 5] on div "We just updated this page. Please refresh the page to get the latest version. Y…" at bounding box center [646, 13] width 1292 height 27
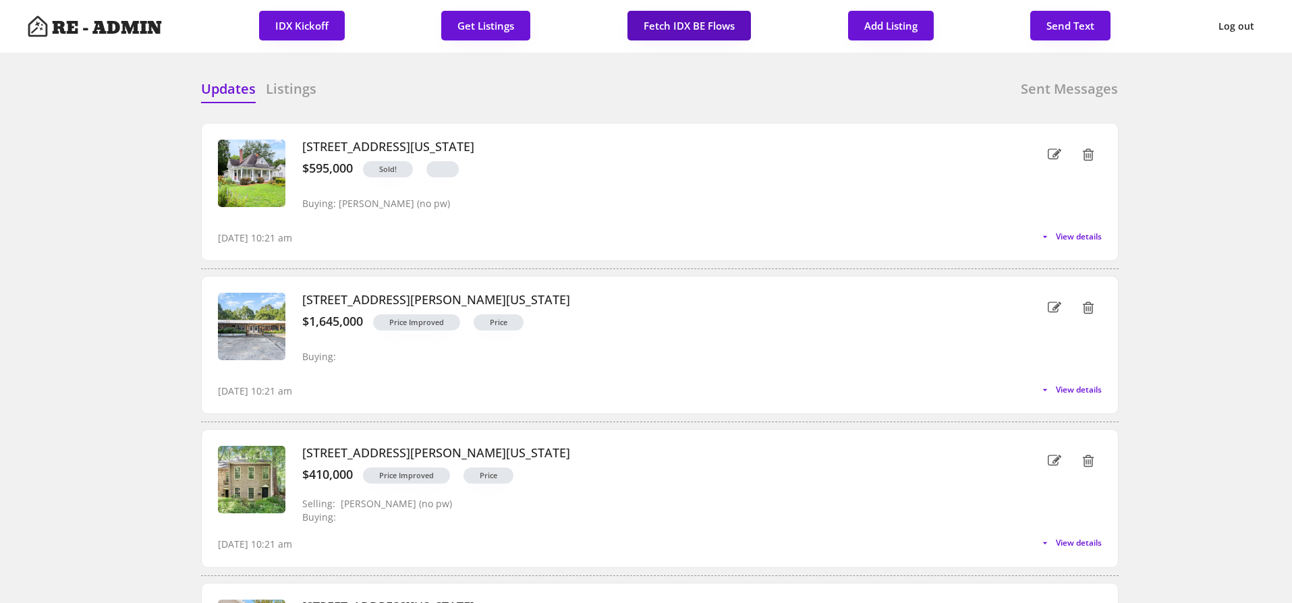
click at [685, 26] on button "Fetch IDX BE Flows" at bounding box center [688, 26] width 123 height 30
click at [299, 91] on h6 "Listings" at bounding box center [291, 89] width 51 height 19
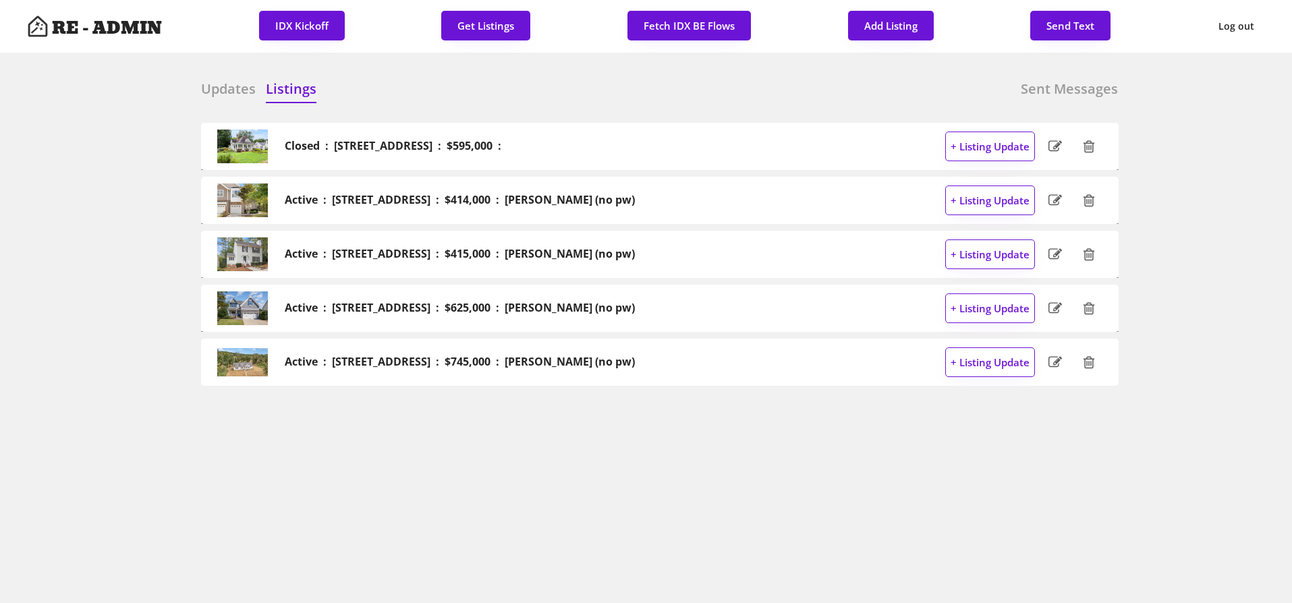
click at [229, 84] on h6 "Updates" at bounding box center [228, 89] width 55 height 19
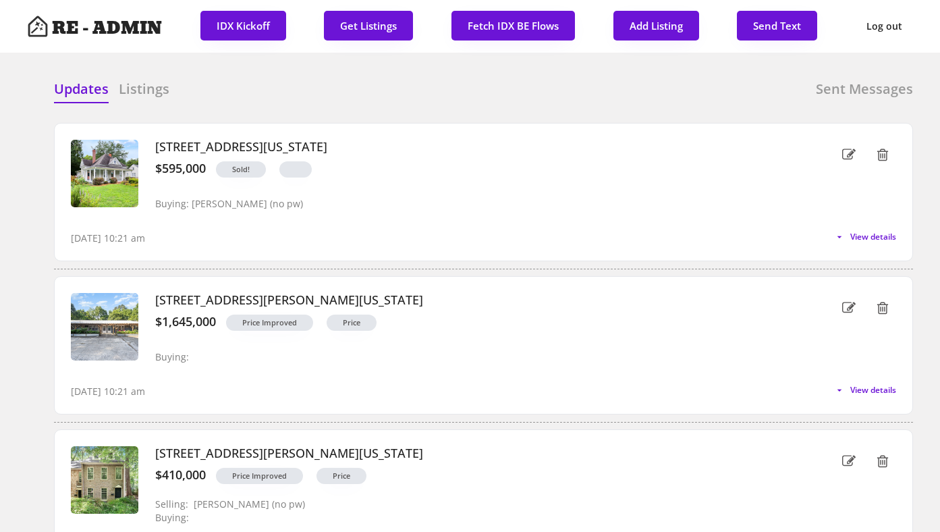
click at [242, 84] on div "Updates Listings Sent Messages" at bounding box center [483, 93] width 859 height 27
click at [139, 102] on div "Updates Listings" at bounding box center [111, 93] width 115 height 27
click at [139, 87] on h6 "Listings" at bounding box center [144, 89] width 51 height 19
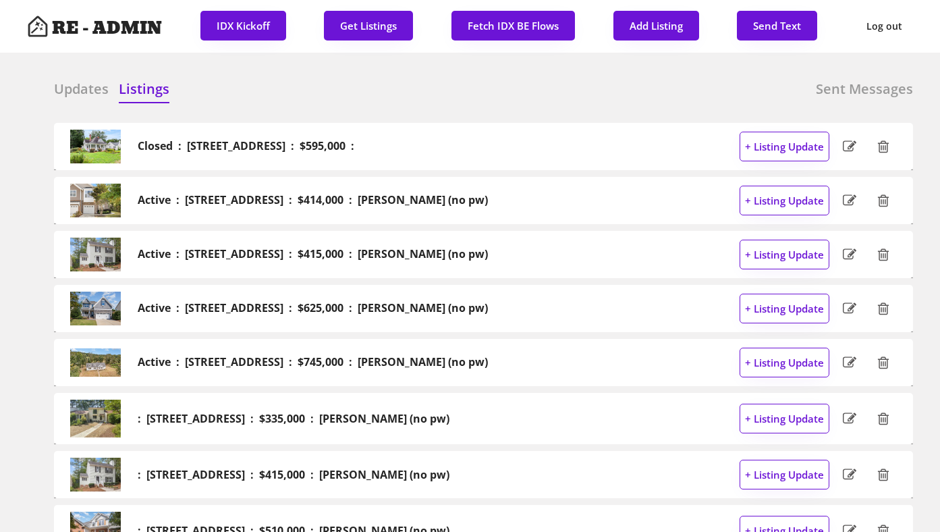
click at [78, 92] on h6 "Updates" at bounding box center [81, 89] width 55 height 19
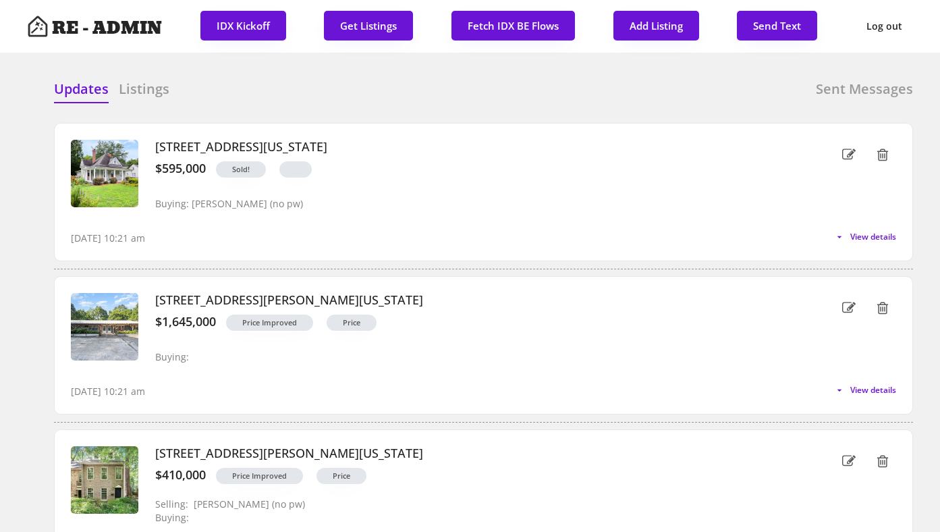
click at [226, 85] on div "Updates Listings Sent Messages" at bounding box center [483, 93] width 859 height 27
